Goal: Information Seeking & Learning: Learn about a topic

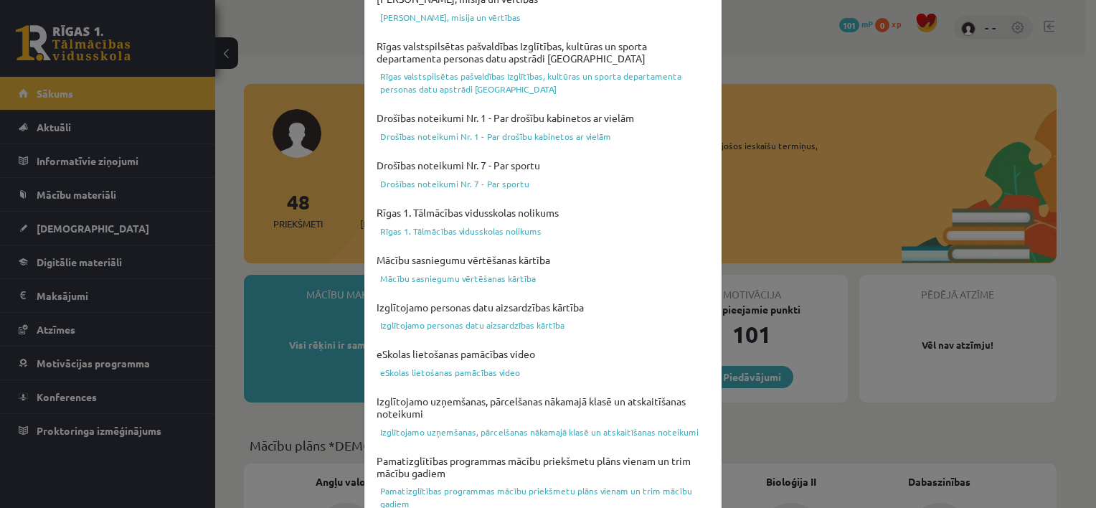
scroll to position [525, 0]
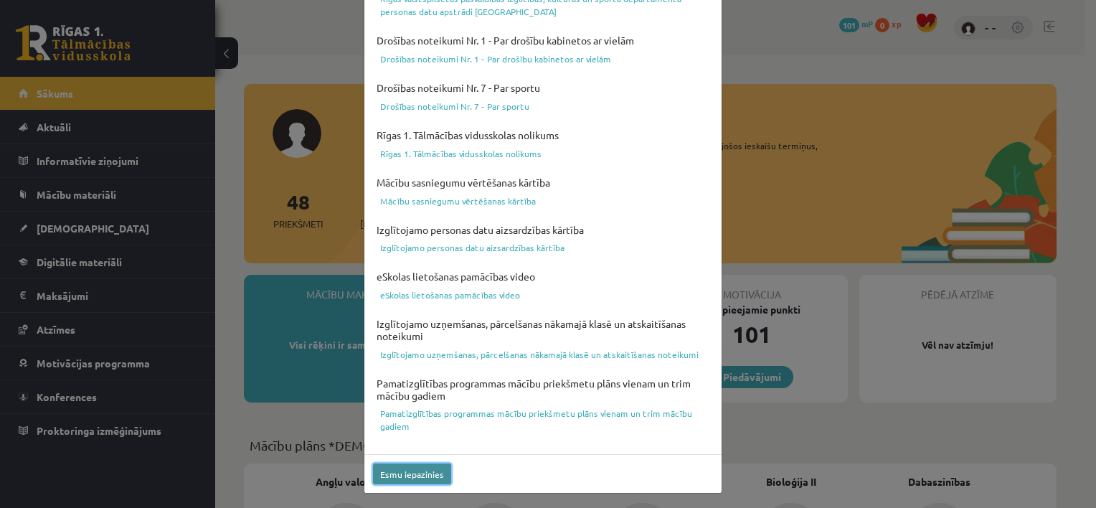
click at [407, 472] on button "Esmu iepazinies" at bounding box center [412, 473] width 78 height 21
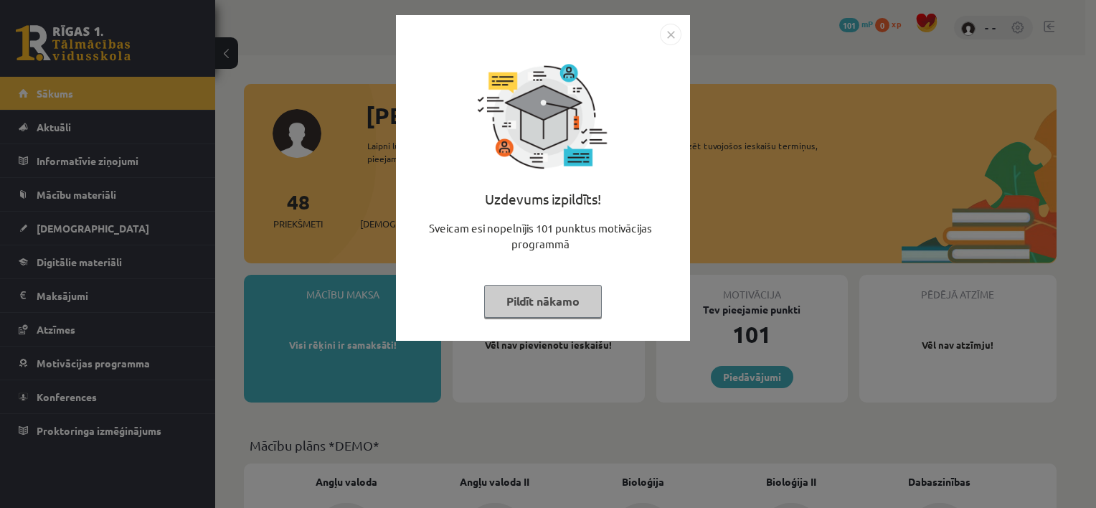
click at [664, 32] on img "Close" at bounding box center [671, 35] width 22 height 22
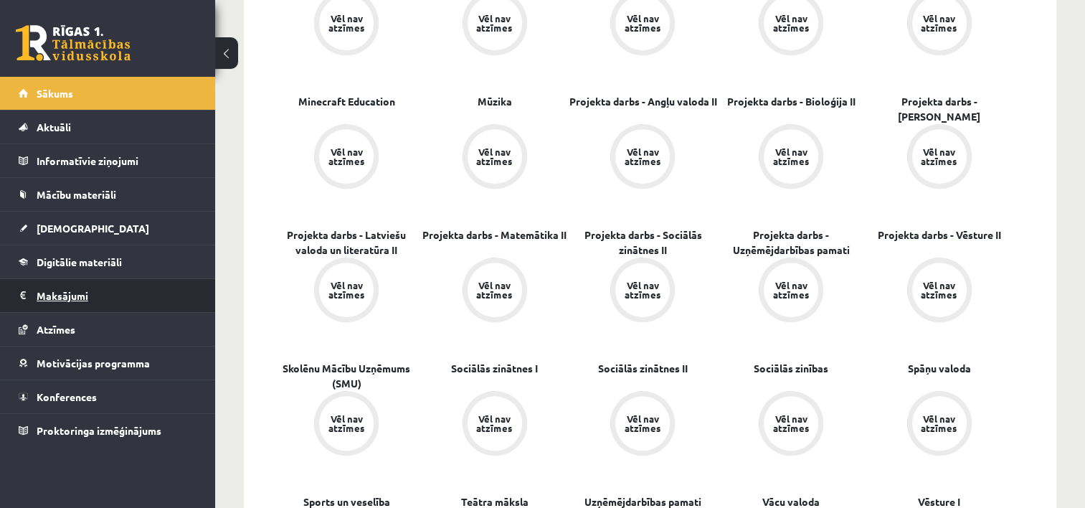
scroll to position [789, 0]
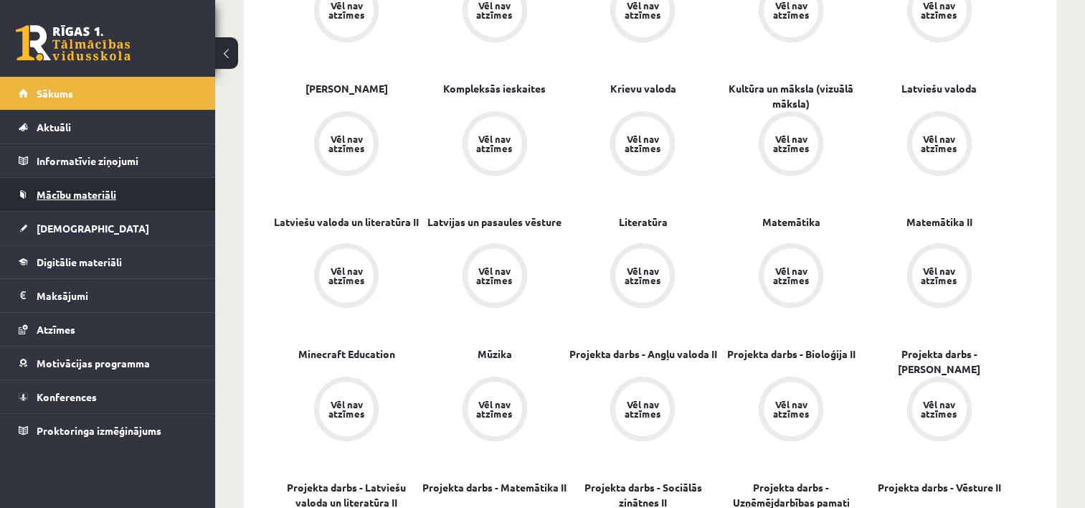
click at [80, 192] on span "Mācību materiāli" at bounding box center [77, 194] width 80 height 13
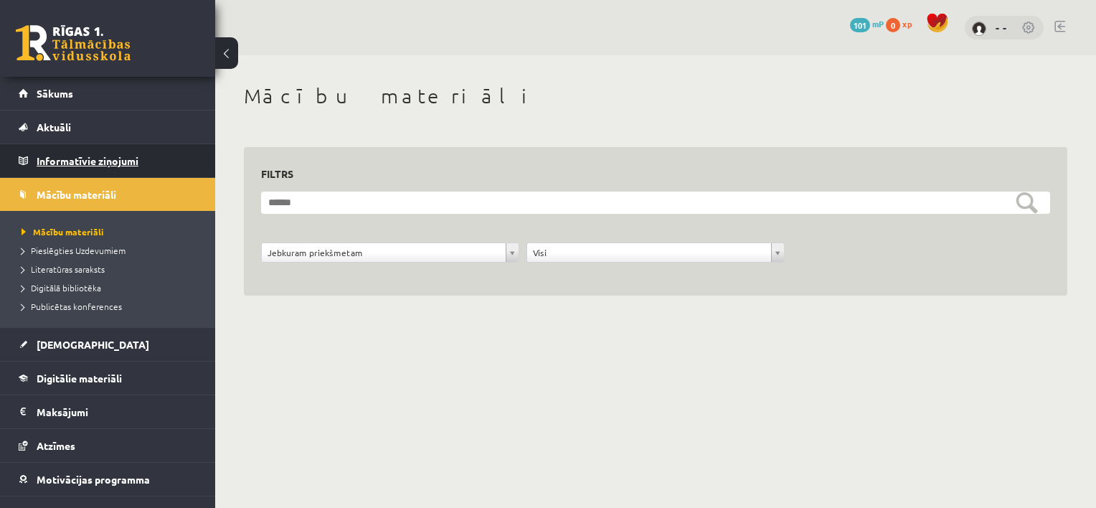
click at [70, 154] on legend "Informatīvie ziņojumi 0" at bounding box center [117, 160] width 161 height 33
